Goal: Task Accomplishment & Management: Use online tool/utility

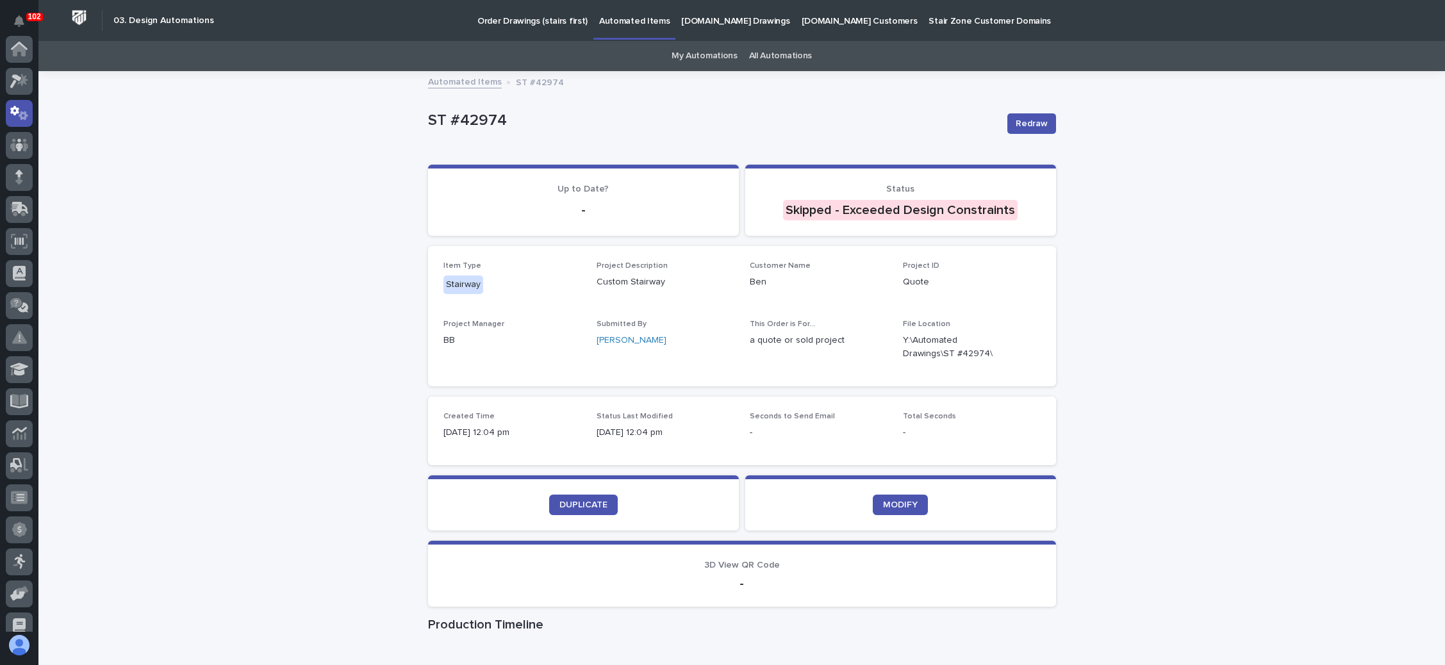
scroll to position [63, 0]
click at [14, 113] on div at bounding box center [19, 114] width 27 height 27
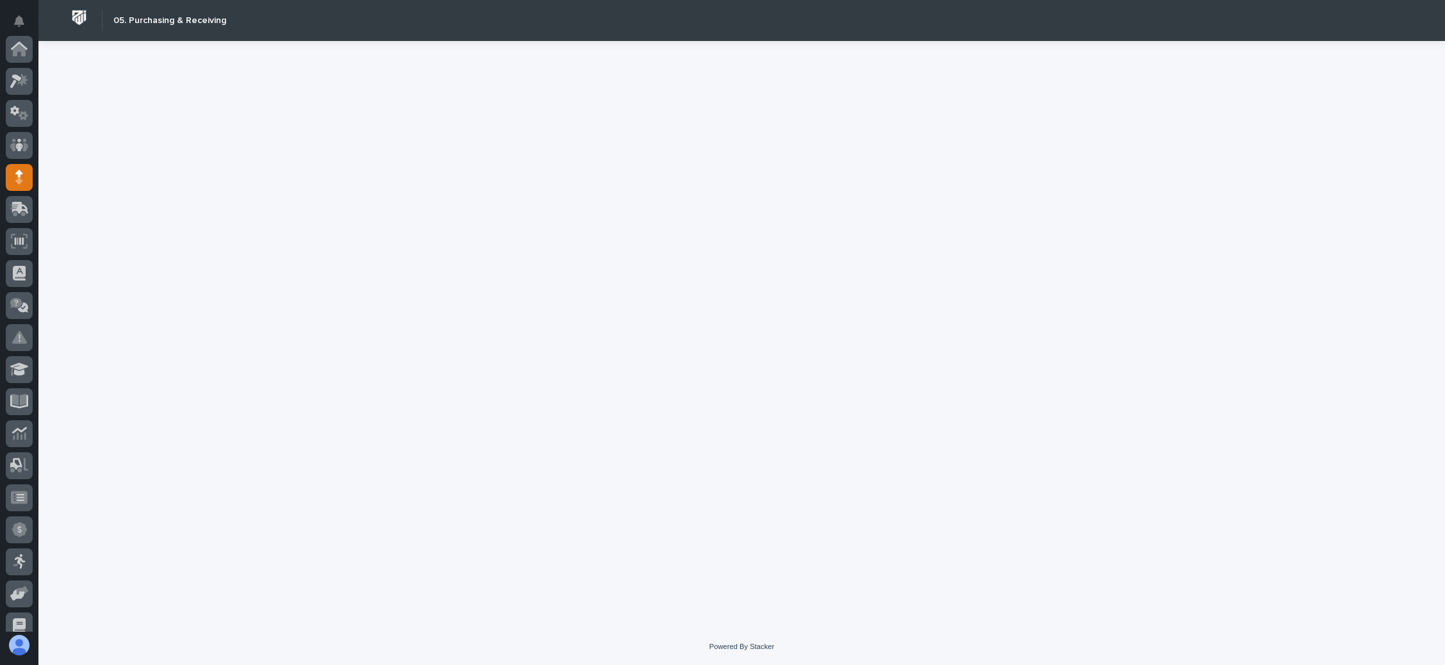
scroll to position [128, 0]
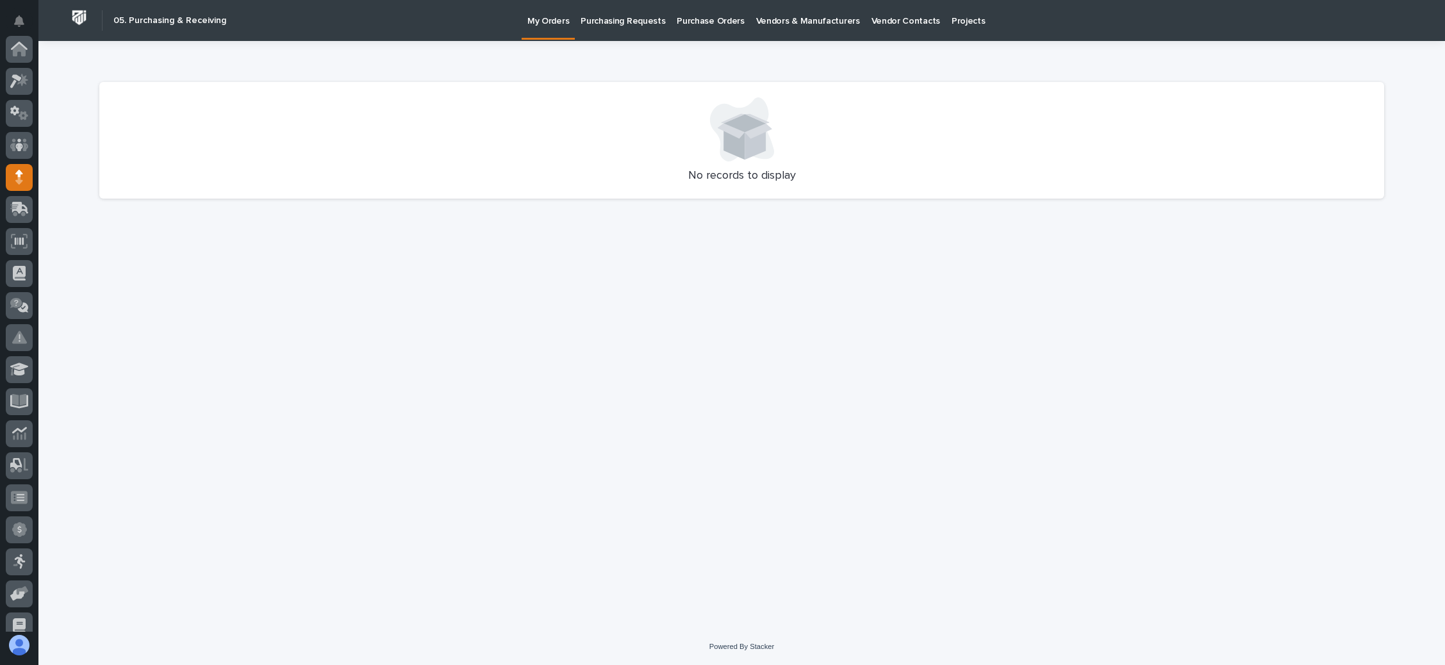
scroll to position [128, 0]
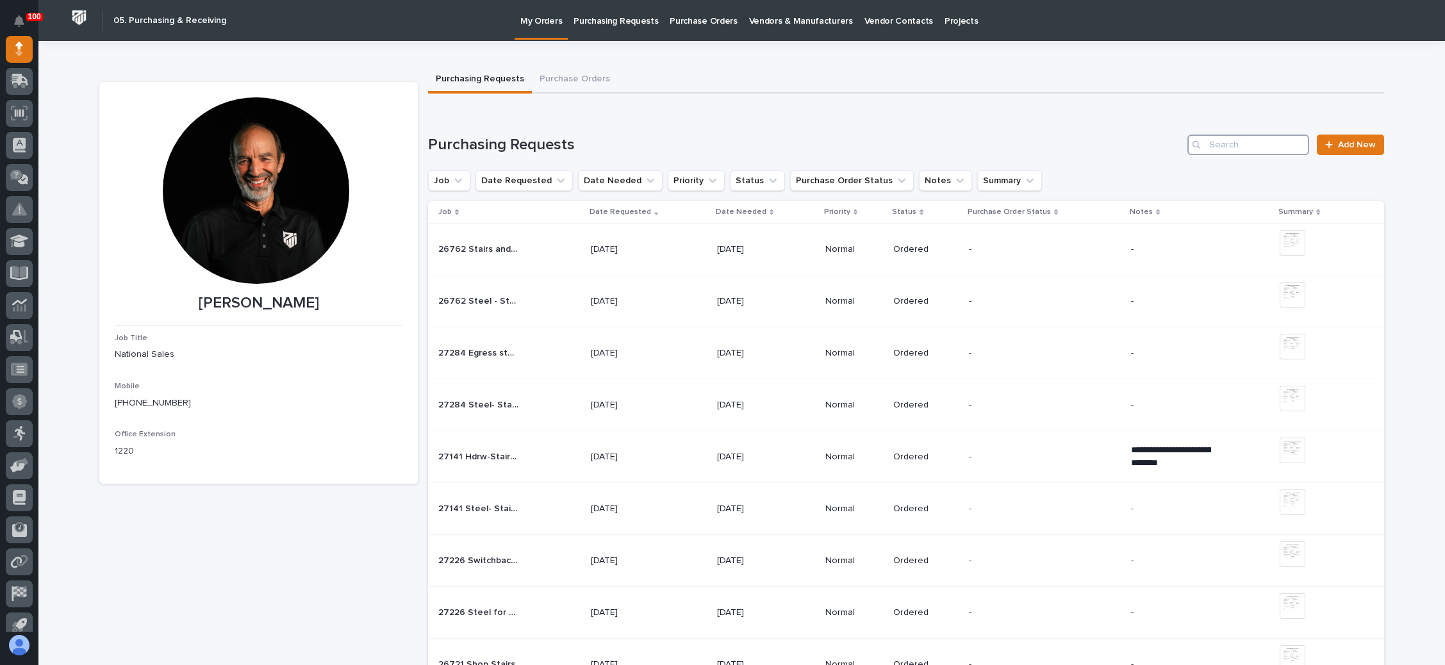
click at [1258, 146] on input "Search" at bounding box center [1248, 145] width 122 height 21
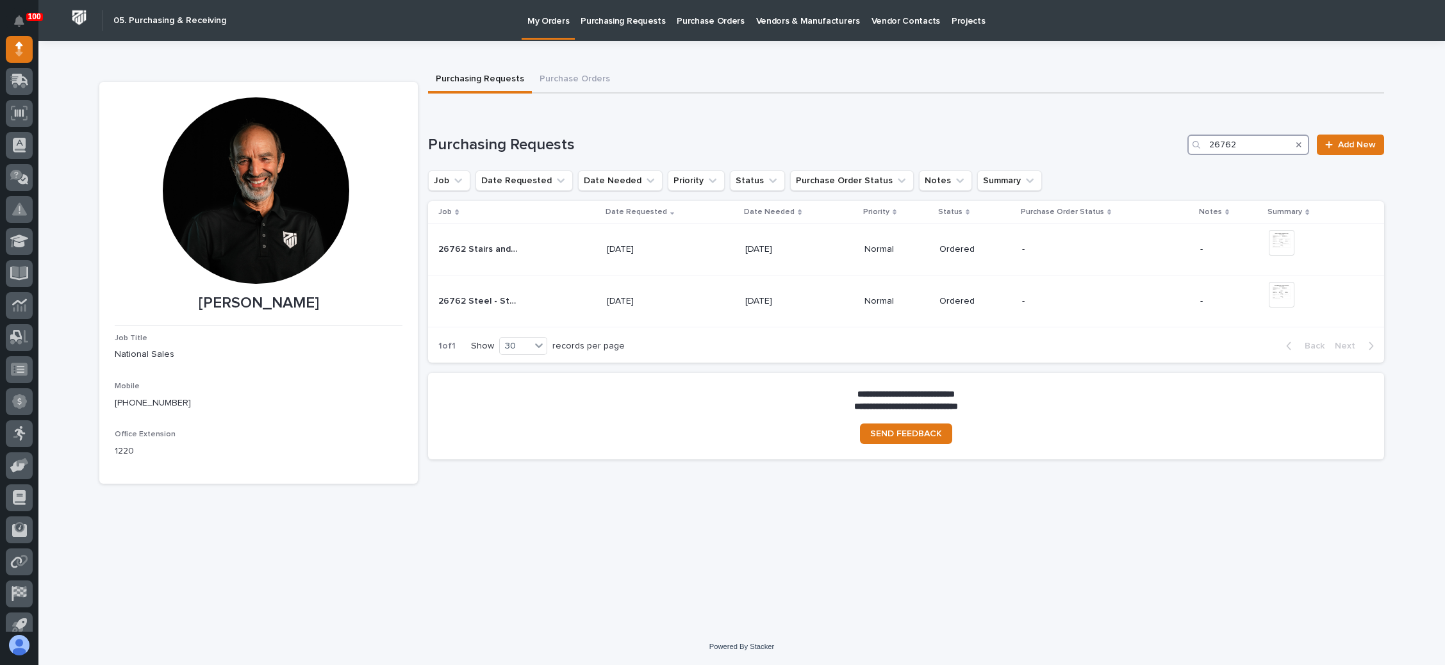
type input "26762"
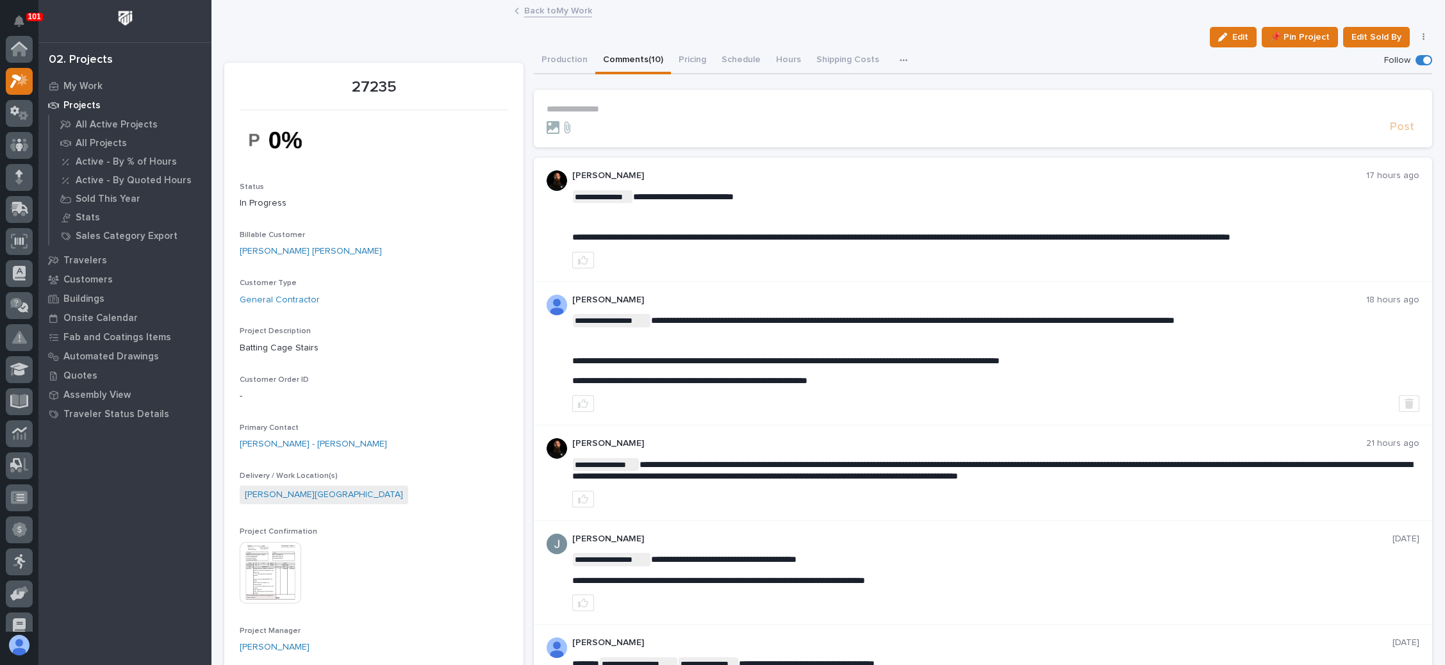
scroll to position [31, 0]
click at [550, 10] on link "Back to My Work" at bounding box center [558, 10] width 68 height 15
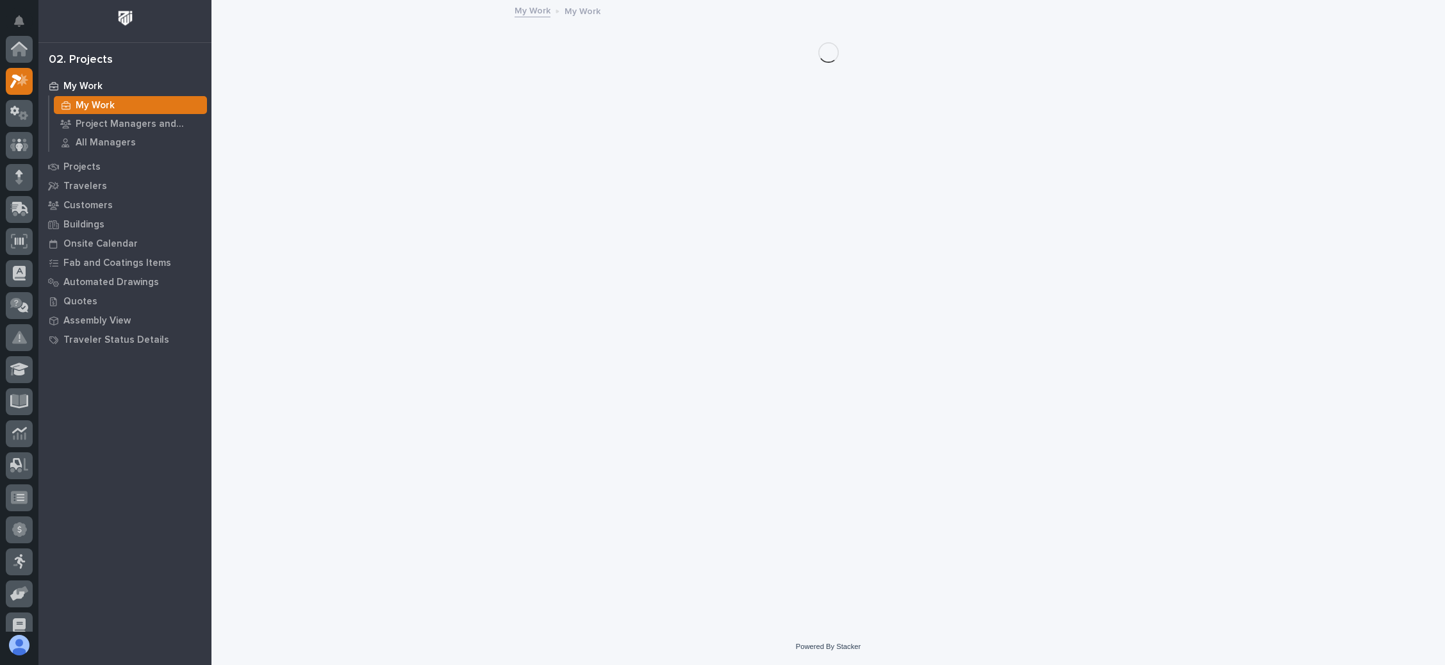
scroll to position [31, 0]
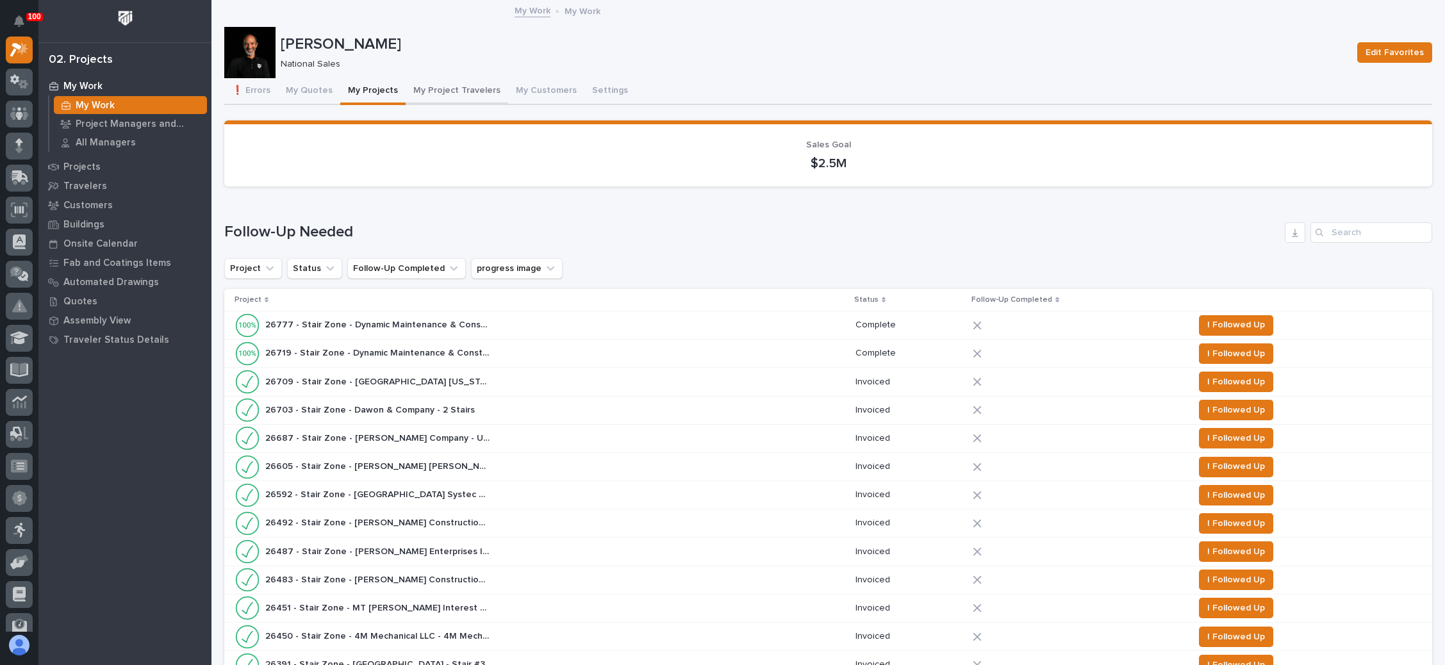
click at [463, 87] on button "My Project Travelers" at bounding box center [457, 91] width 103 height 27
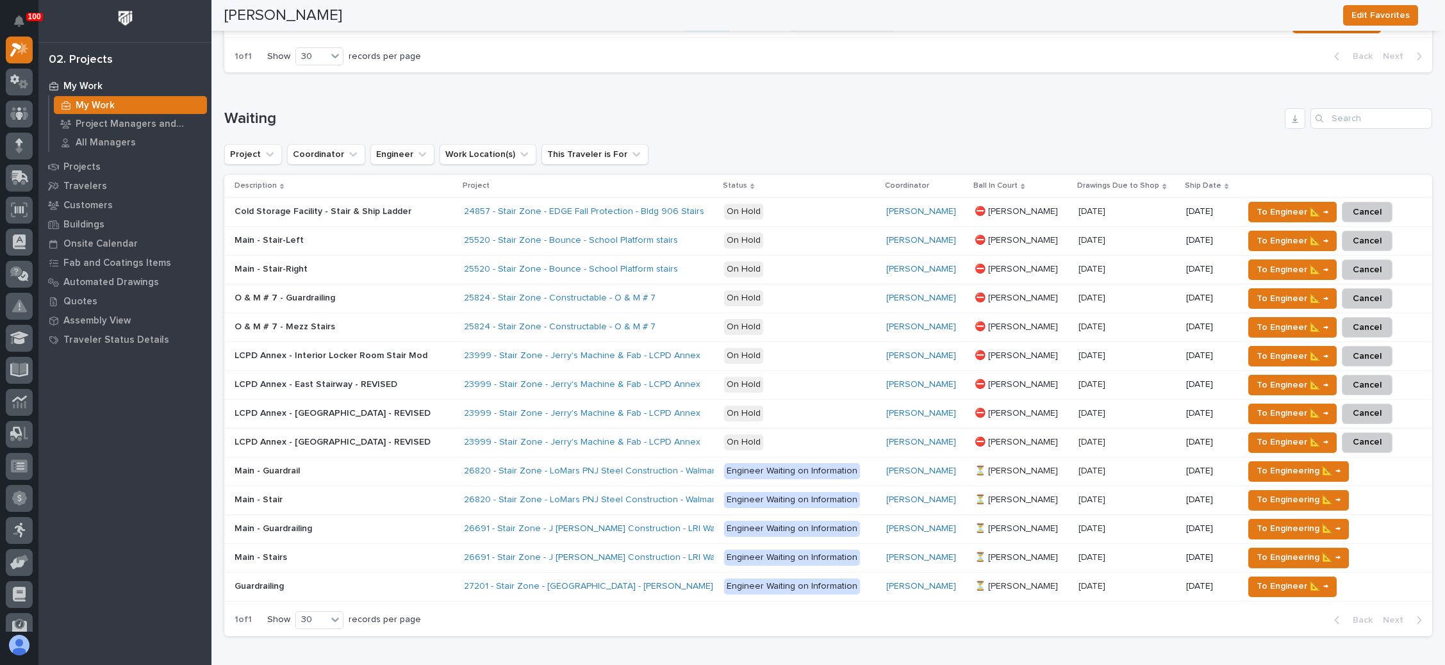
scroll to position [1249, 0]
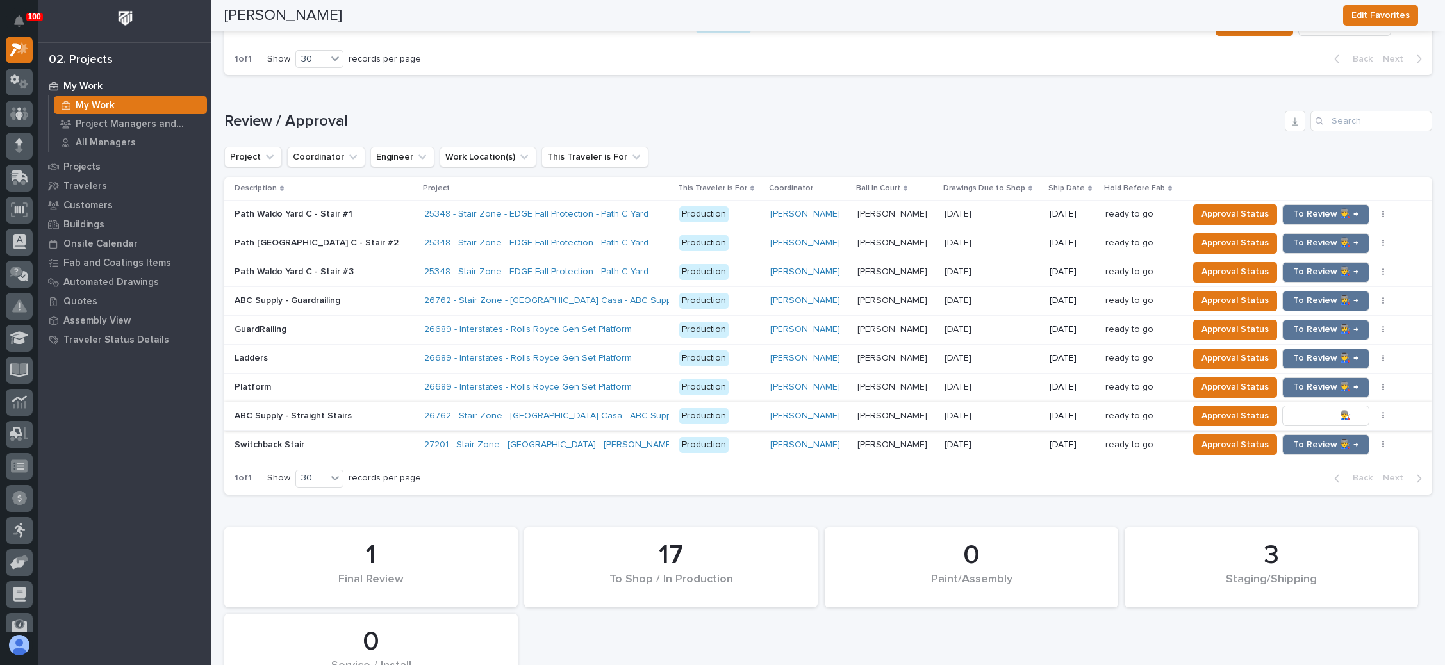
click at [1293, 408] on span "To Review 👨‍🏭 →" at bounding box center [1325, 415] width 65 height 15
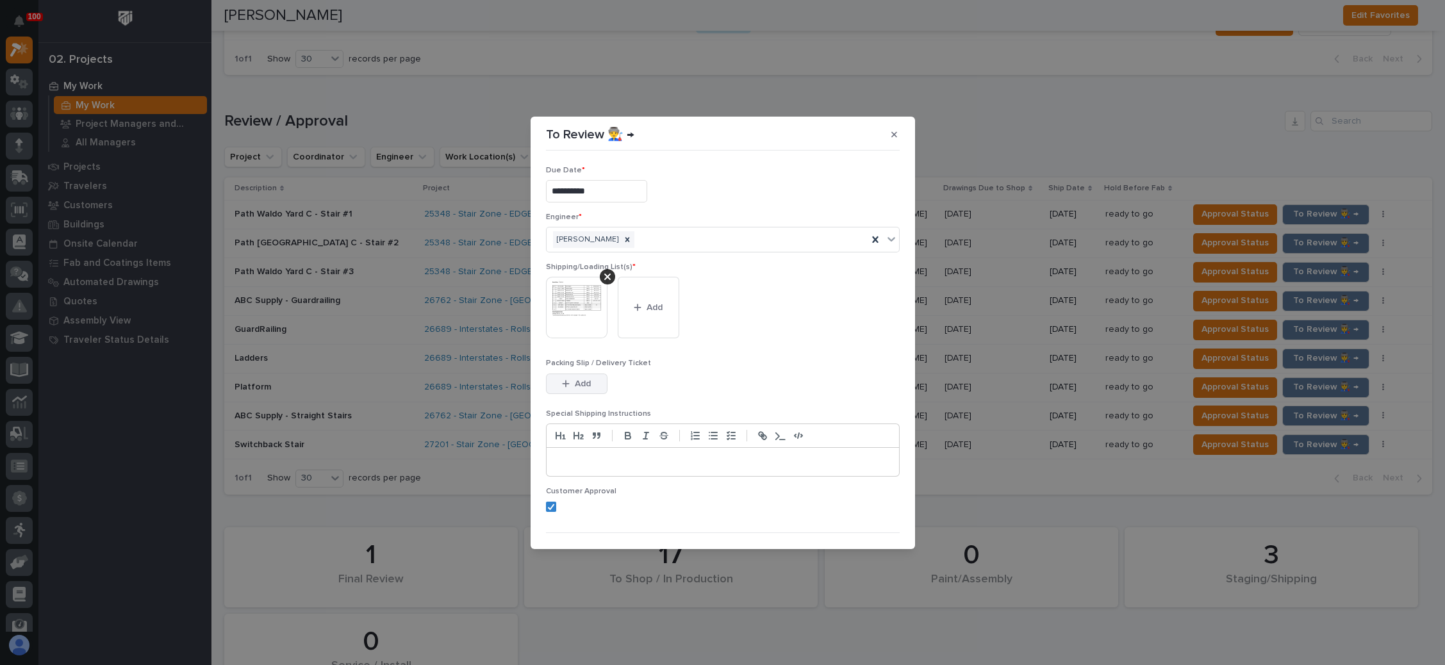
drag, startPoint x: 582, startPoint y: 375, endPoint x: 596, endPoint y: 375, distance: 13.5
click at [582, 375] on button "Add" at bounding box center [577, 384] width 62 height 21
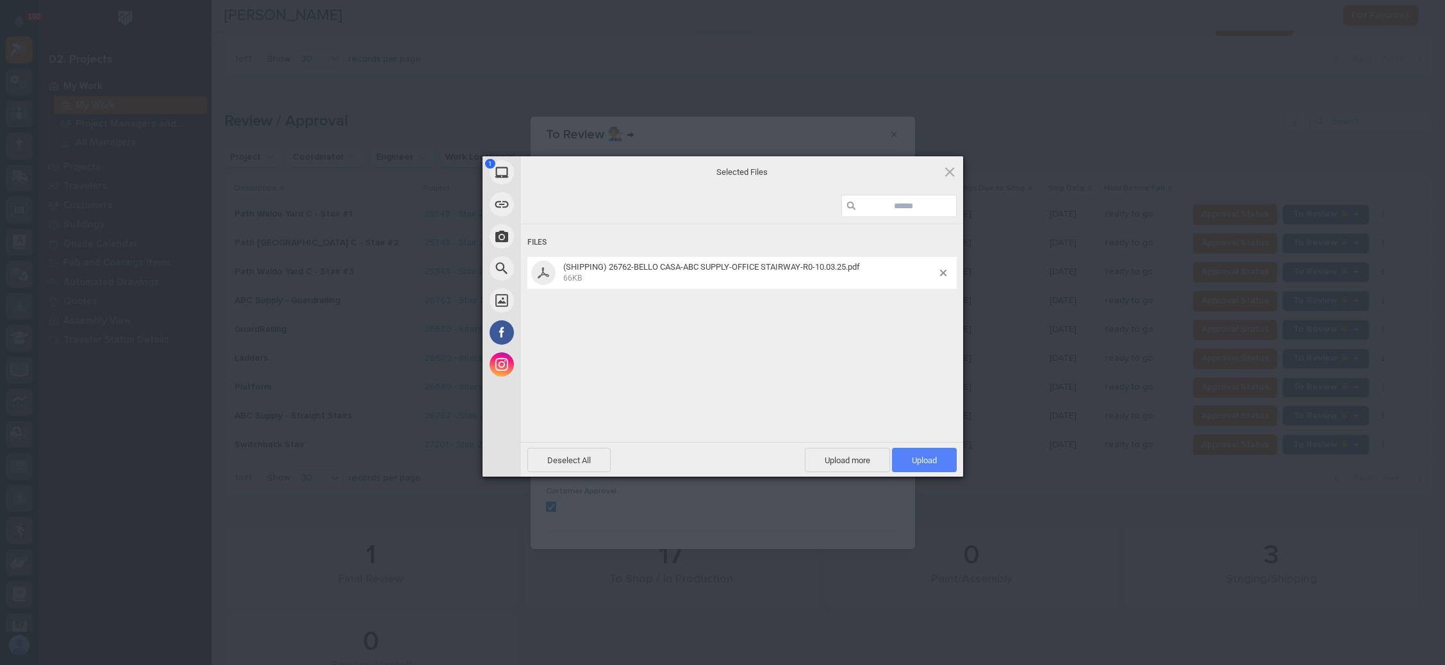
click at [932, 459] on span "Upload 1" at bounding box center [924, 461] width 25 height 10
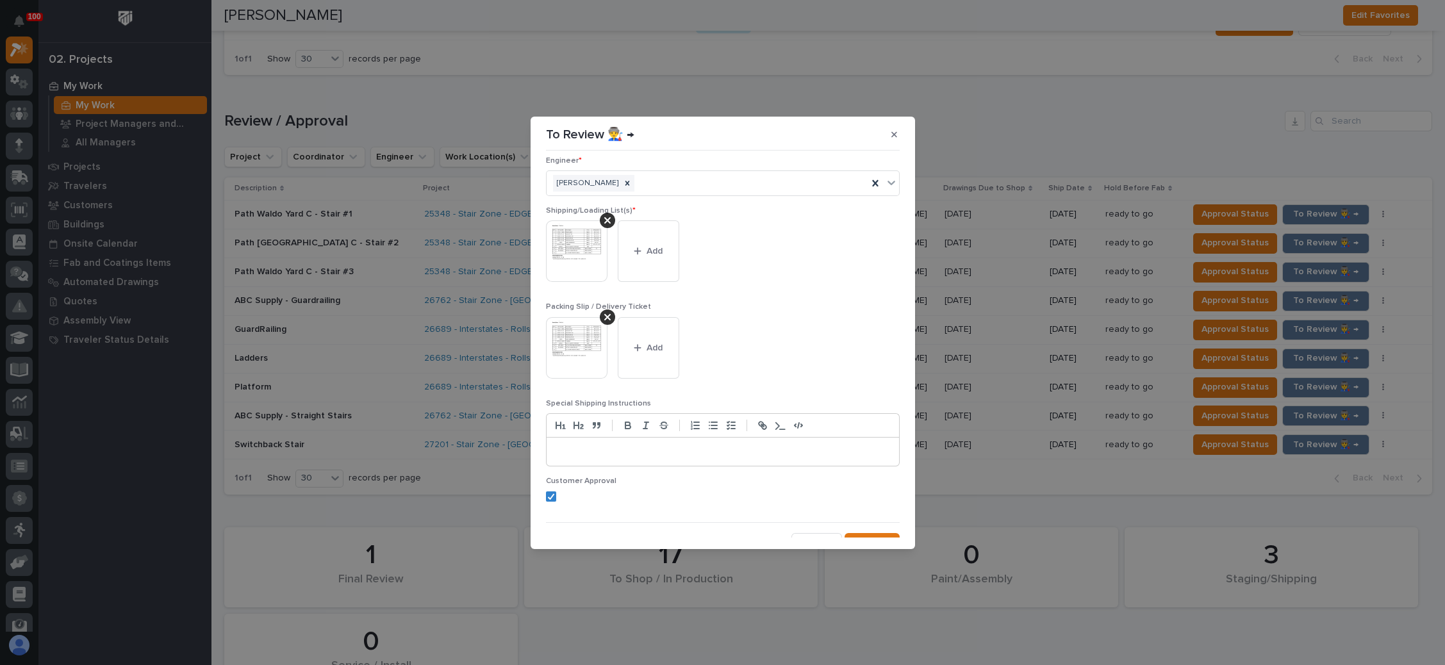
scroll to position [70, 0]
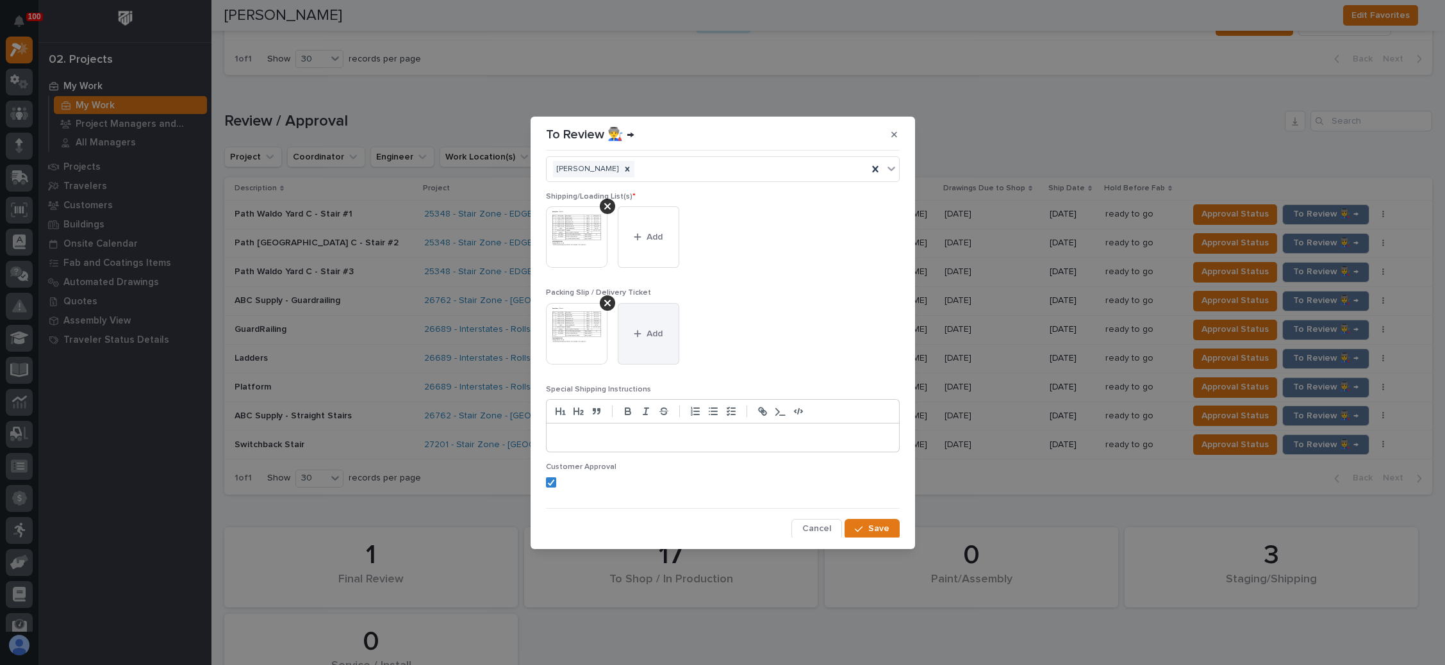
click at [653, 345] on button "Add" at bounding box center [649, 334] width 62 height 62
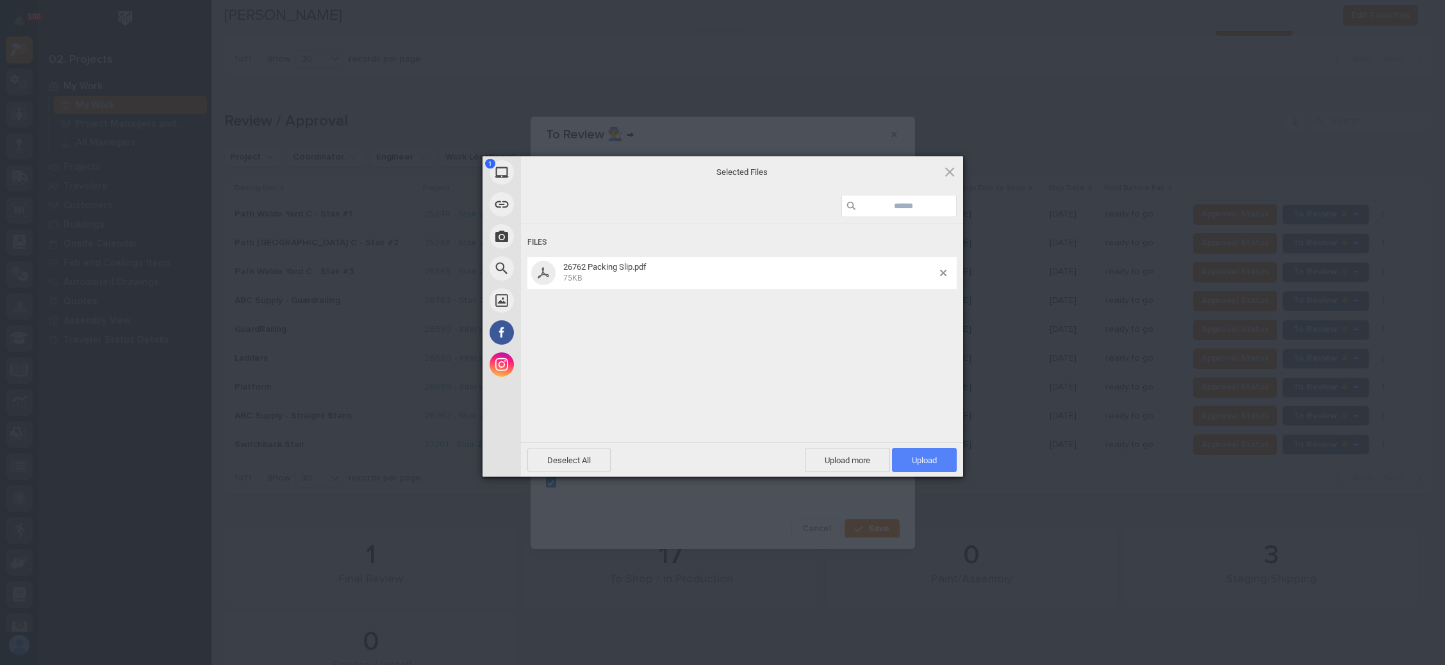
click at [917, 454] on span "Upload 1" at bounding box center [924, 460] width 65 height 24
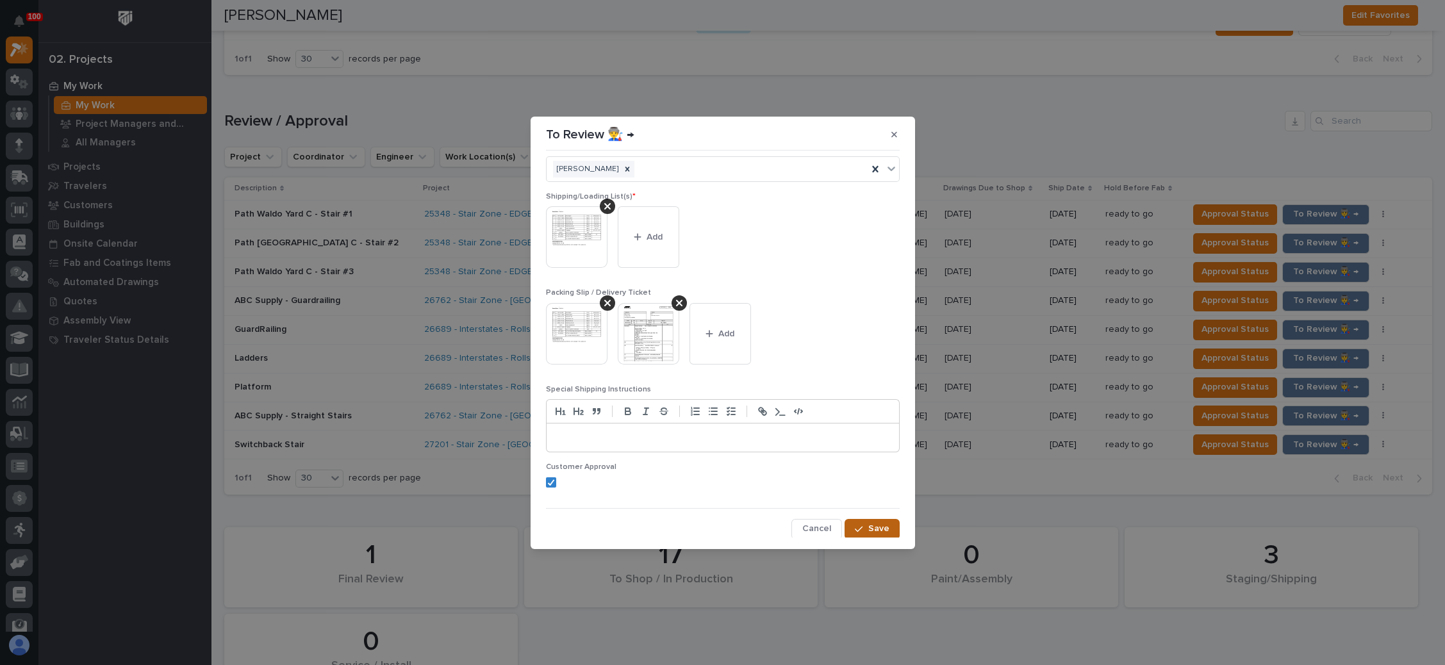
click at [857, 525] on div "button" at bounding box center [861, 529] width 13 height 9
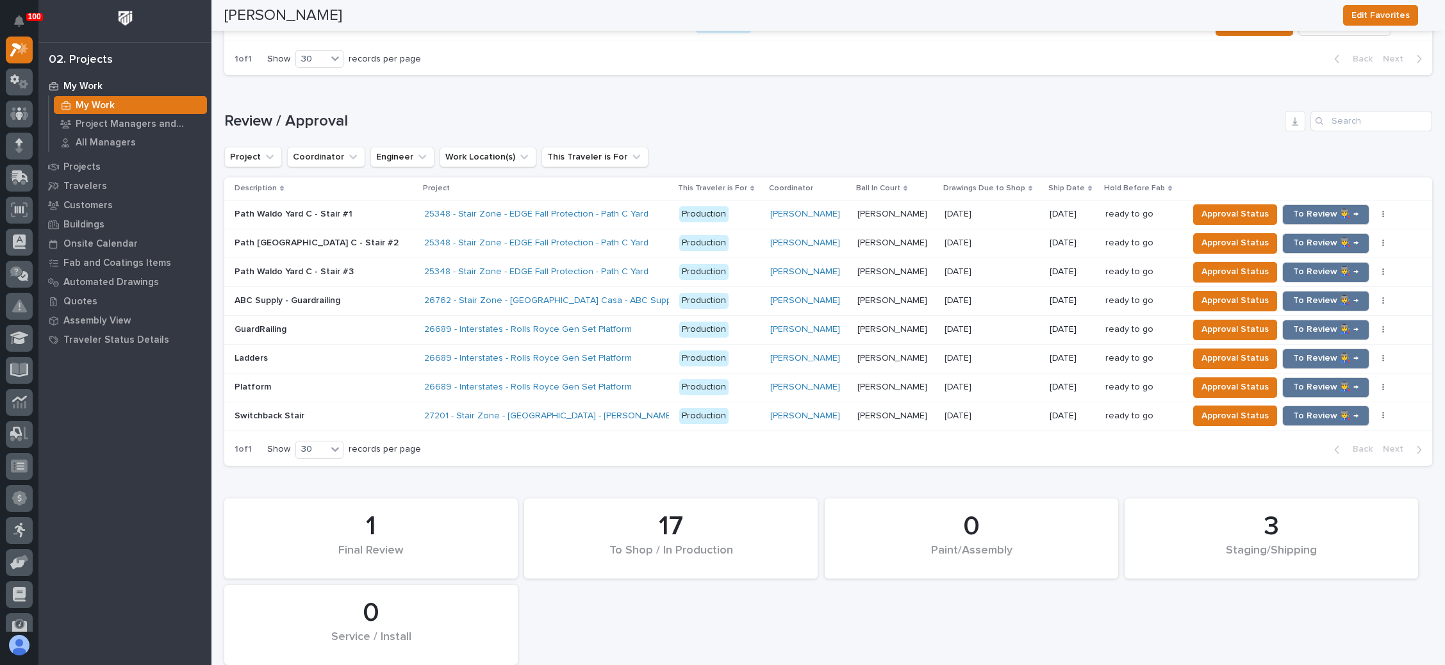
scroll to position [1235, 0]
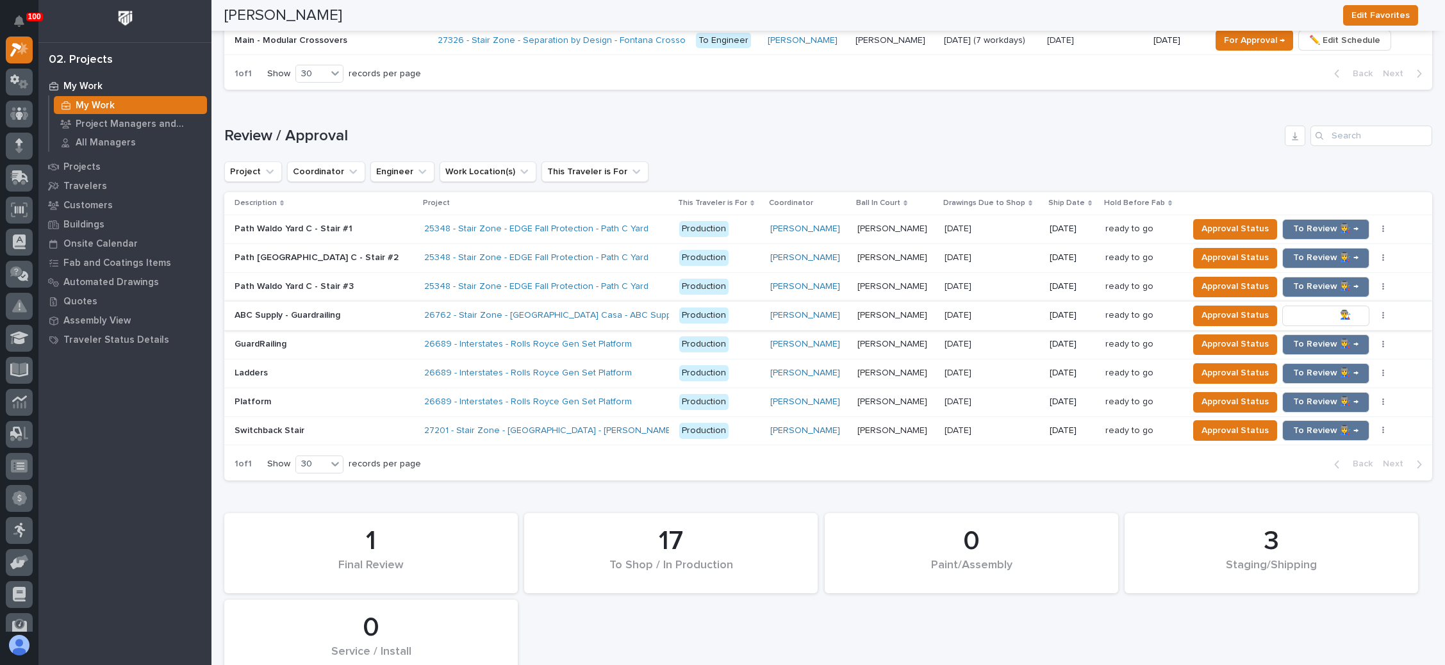
click at [1318, 308] on span "To Review 👨‍🏭 →" at bounding box center [1325, 315] width 65 height 15
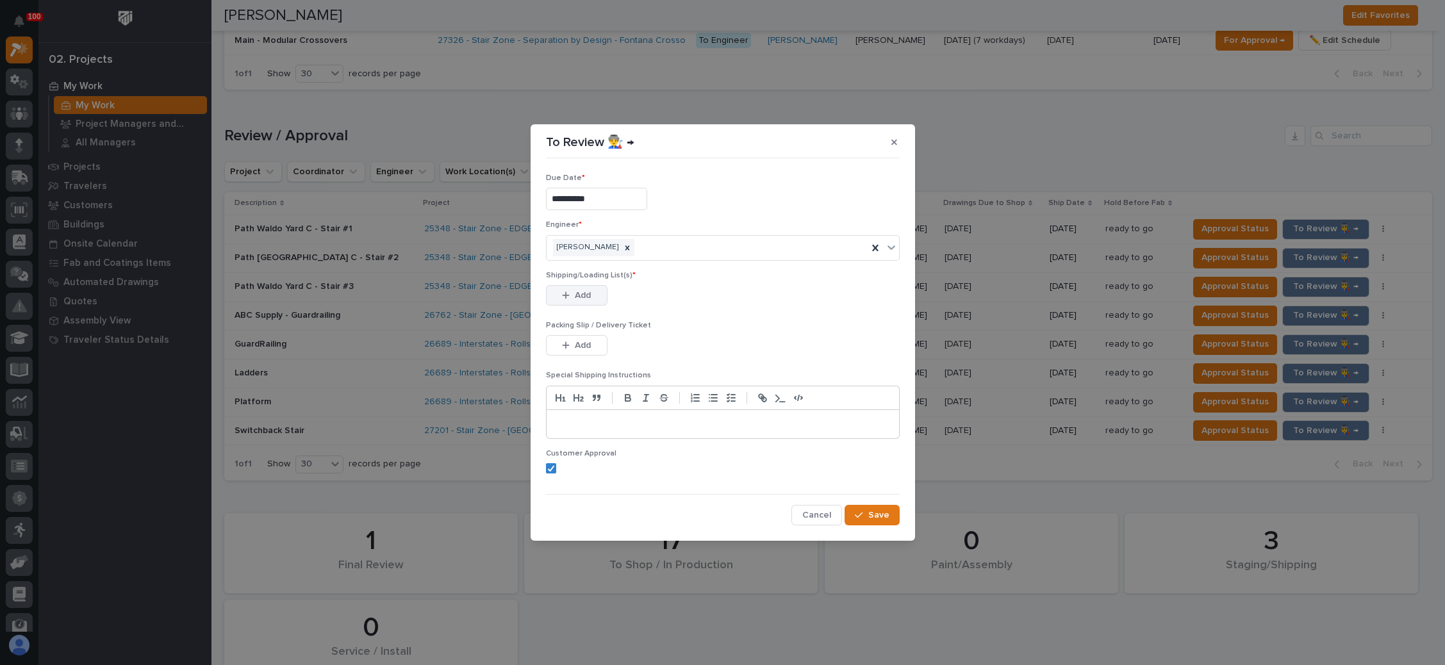
click at [578, 287] on button "Add" at bounding box center [577, 295] width 62 height 21
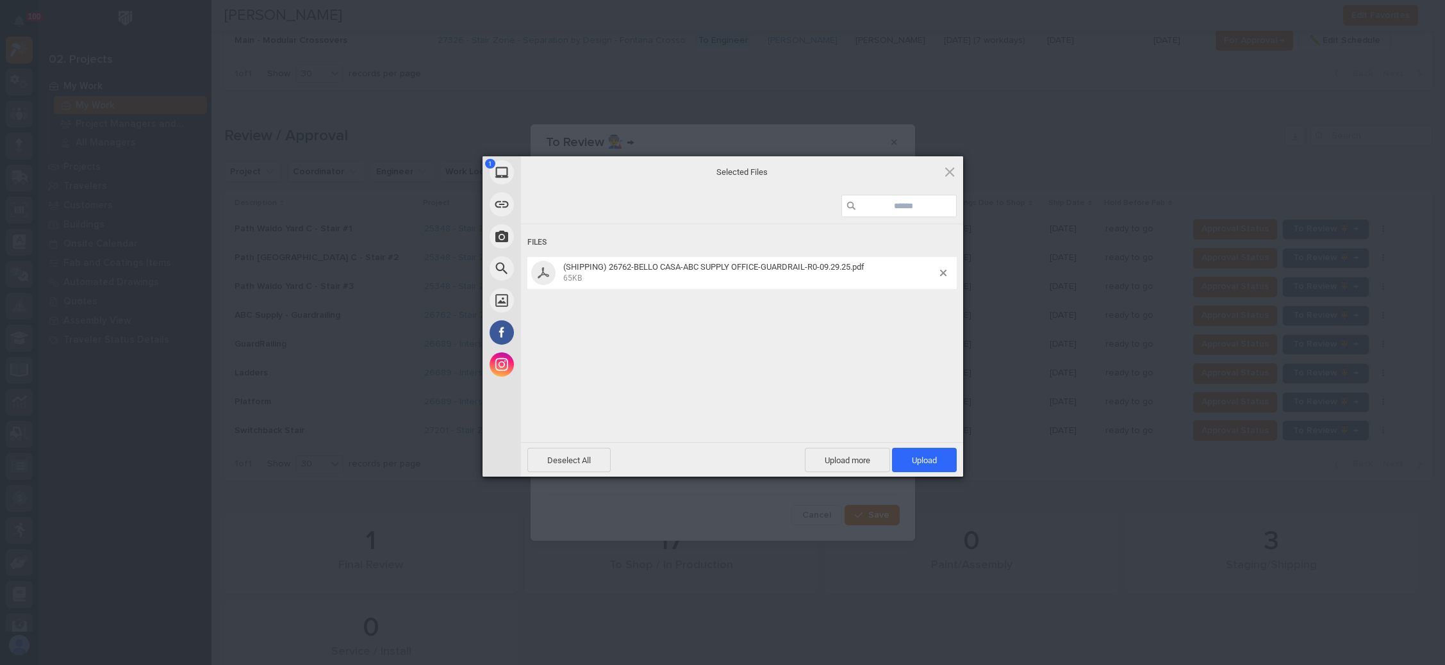
drag, startPoint x: 923, startPoint y: 456, endPoint x: 912, endPoint y: 452, distance: 12.2
click at [923, 456] on span "Upload 1" at bounding box center [924, 461] width 25 height 10
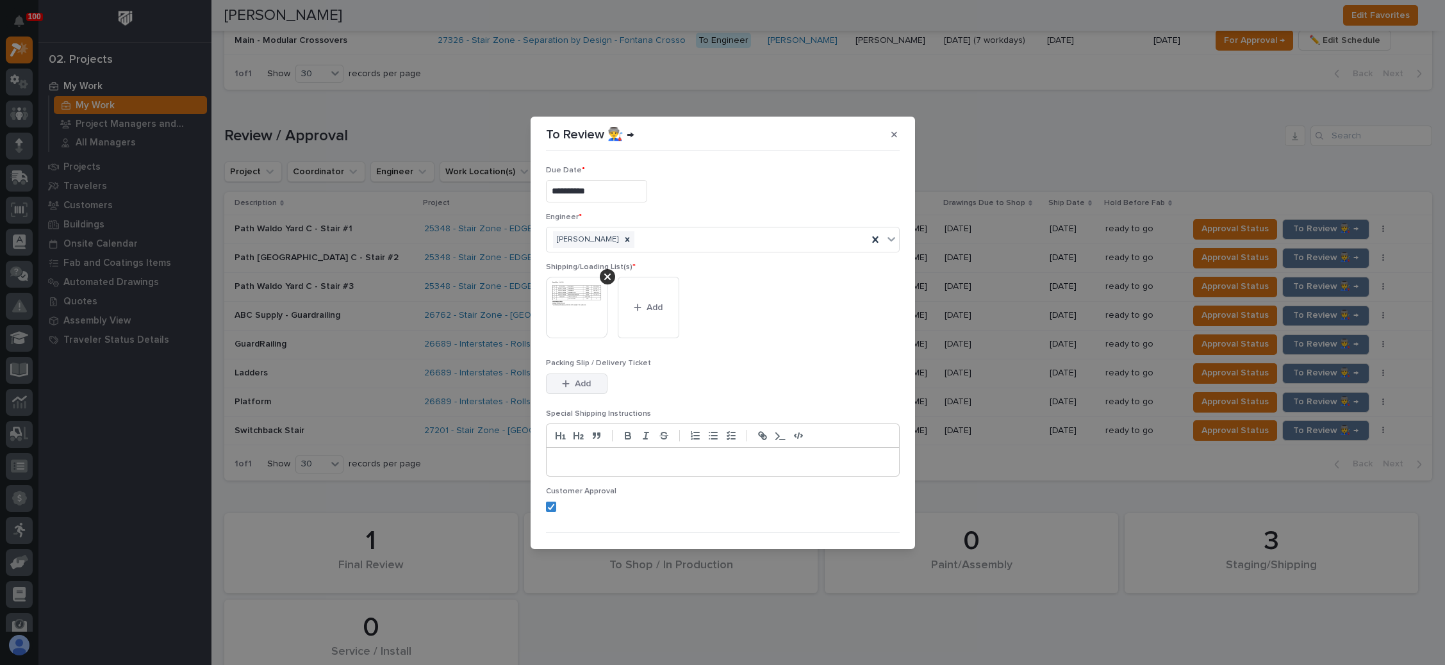
drag, startPoint x: 588, startPoint y: 381, endPoint x: 596, endPoint y: 380, distance: 8.4
click at [588, 380] on span "Add" at bounding box center [583, 384] width 16 height 12
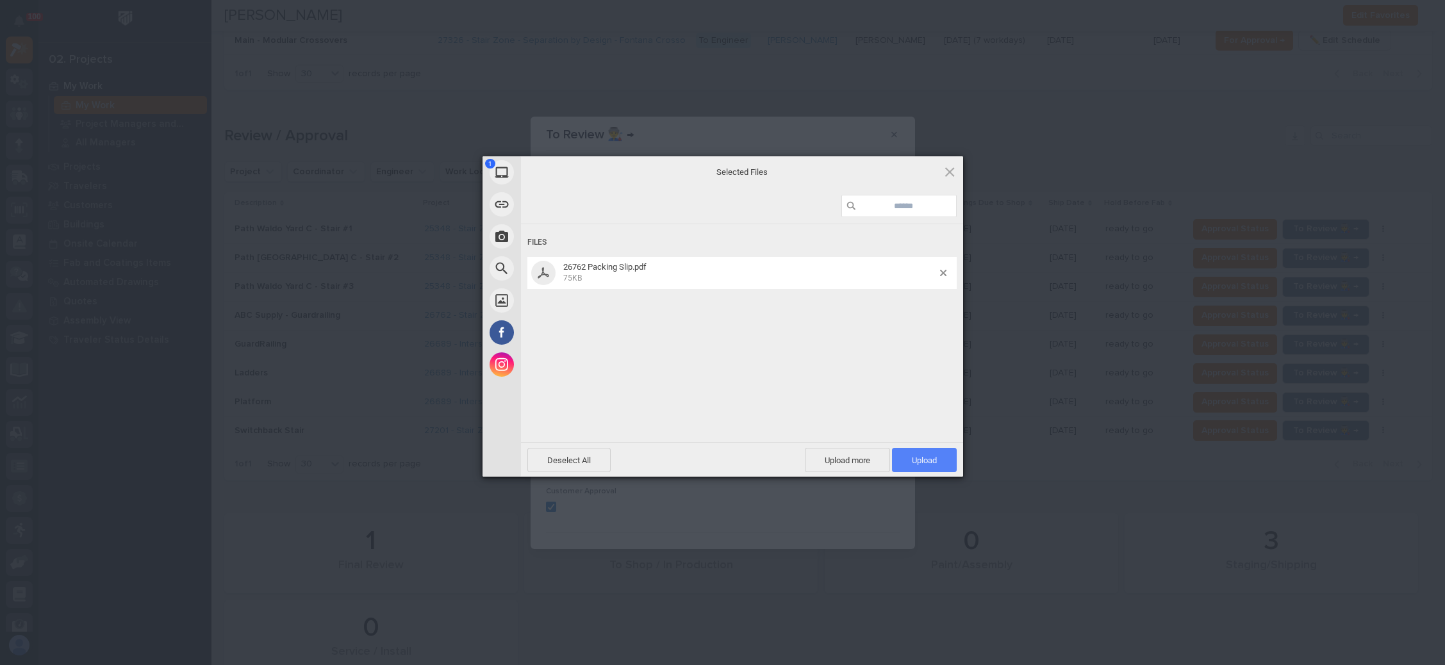
click at [923, 464] on span "Upload 1" at bounding box center [924, 460] width 65 height 24
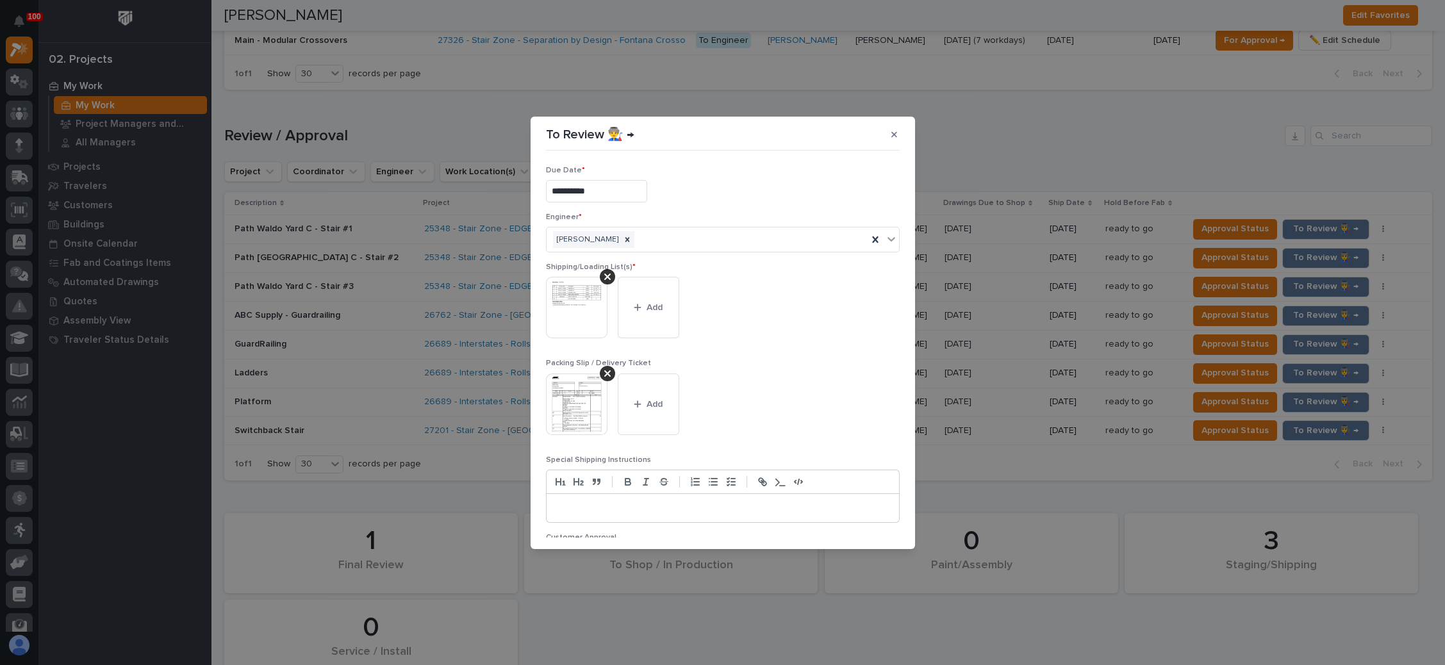
scroll to position [70, 0]
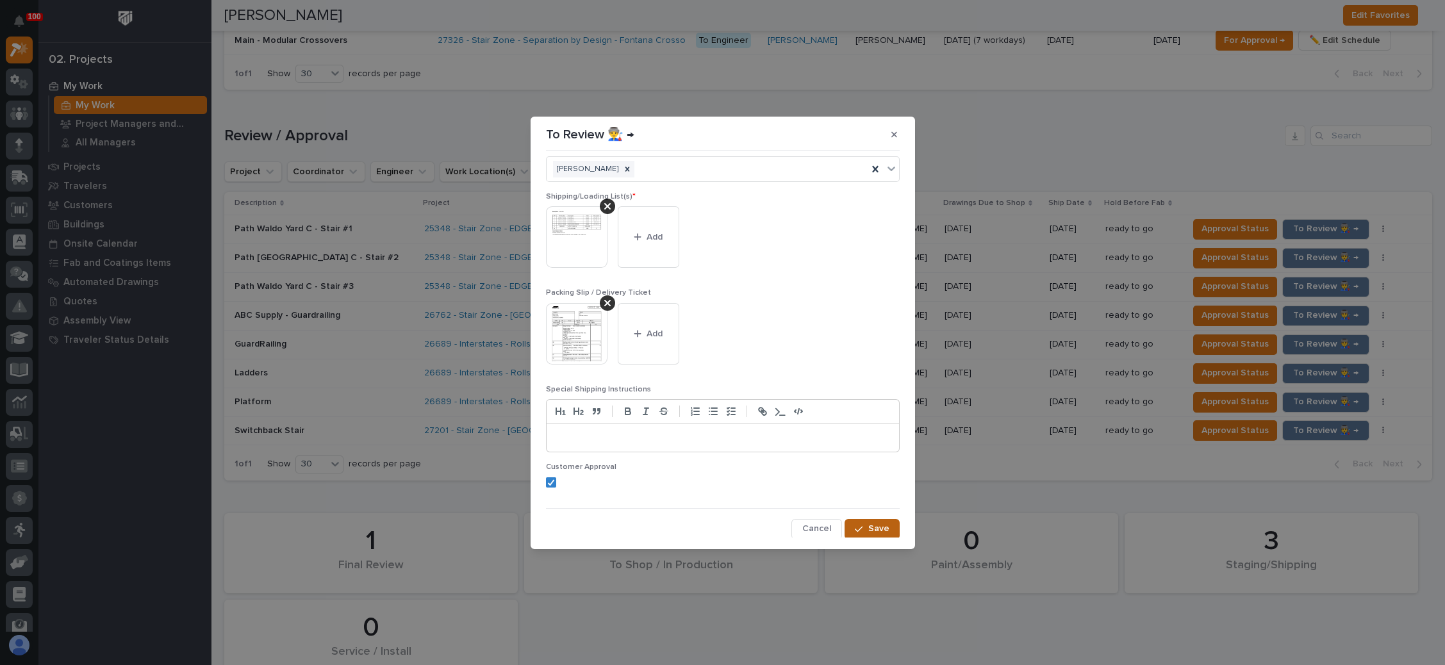
click at [855, 525] on icon "button" at bounding box center [859, 529] width 8 height 9
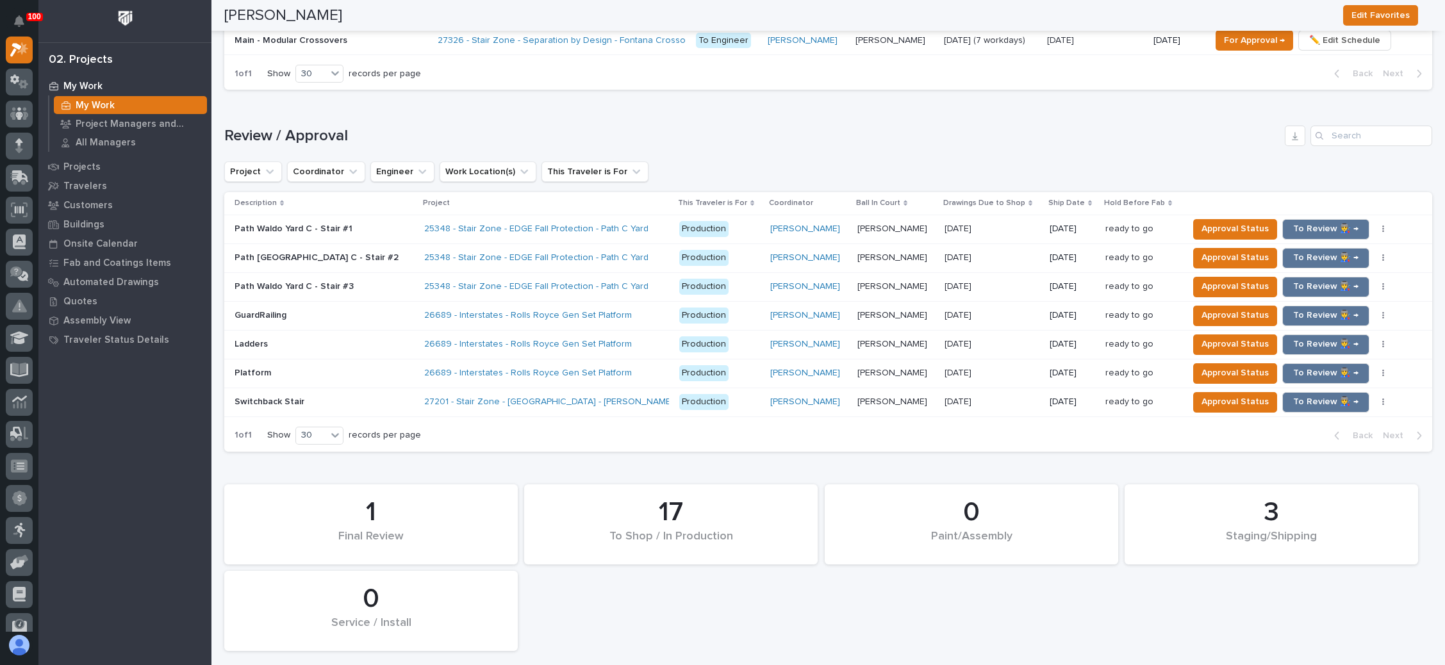
scroll to position [1220, 0]
